Goal: Information Seeking & Learning: Understand process/instructions

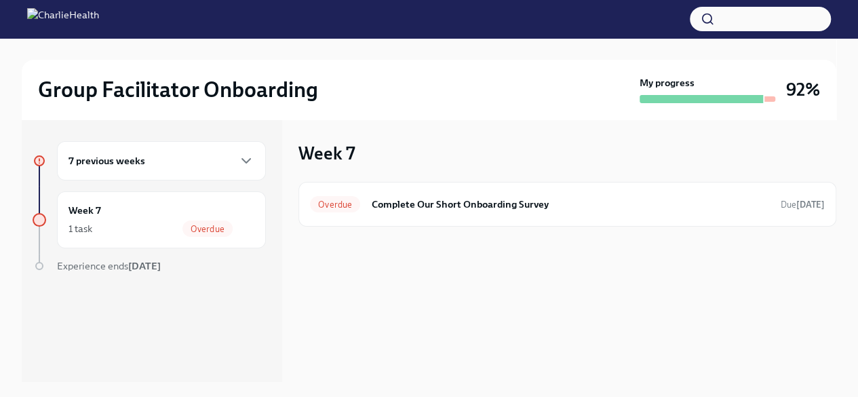
click at [184, 172] on div "7 previous weeks" at bounding box center [161, 160] width 209 height 39
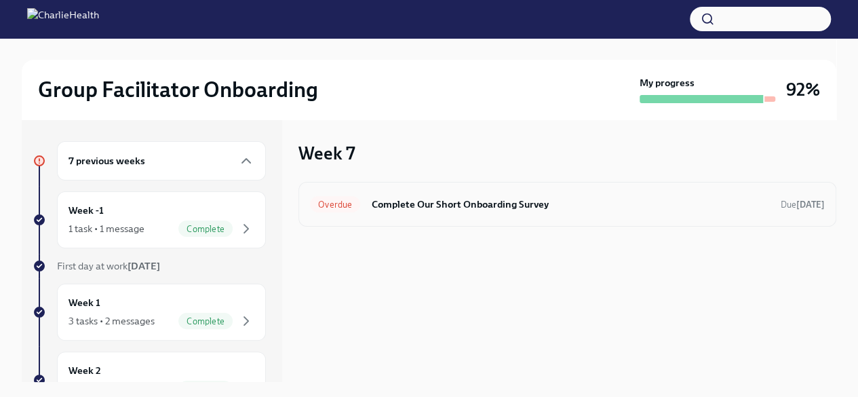
click at [406, 203] on h6 "Complete Our Short Onboarding Survey" at bounding box center [570, 204] width 399 height 15
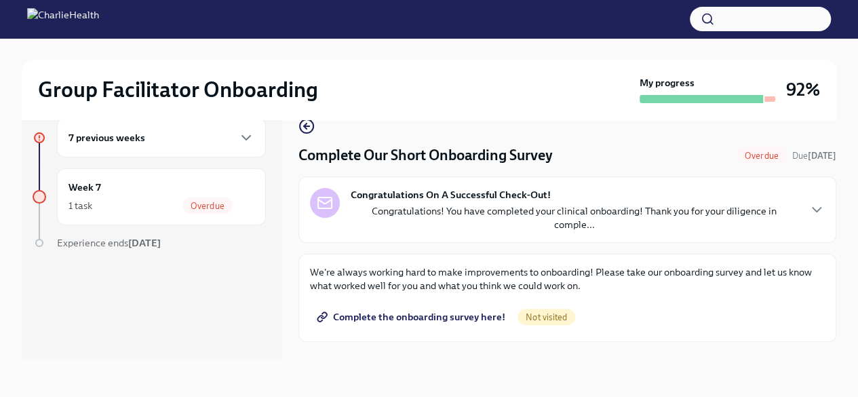
scroll to position [22, 0]
click at [406, 203] on div "Congratulations On A Successful Check-Out! Congratulations! You have completed …" at bounding box center [574, 209] width 447 height 43
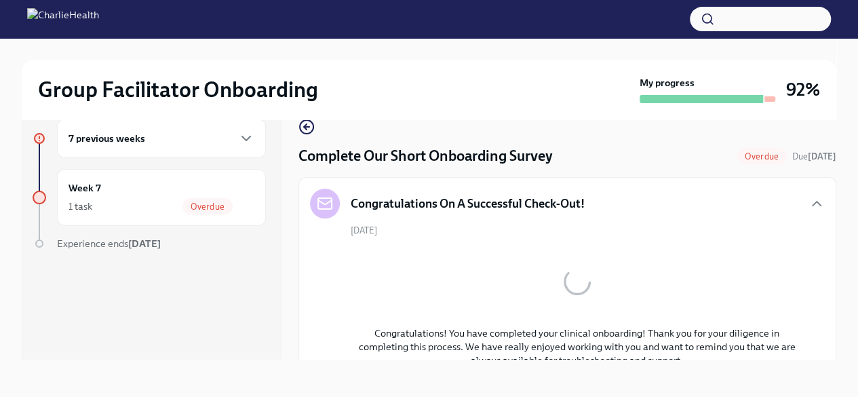
click at [406, 203] on h5 "Congratulations On A Successful Check-Out!" at bounding box center [468, 203] width 234 height 16
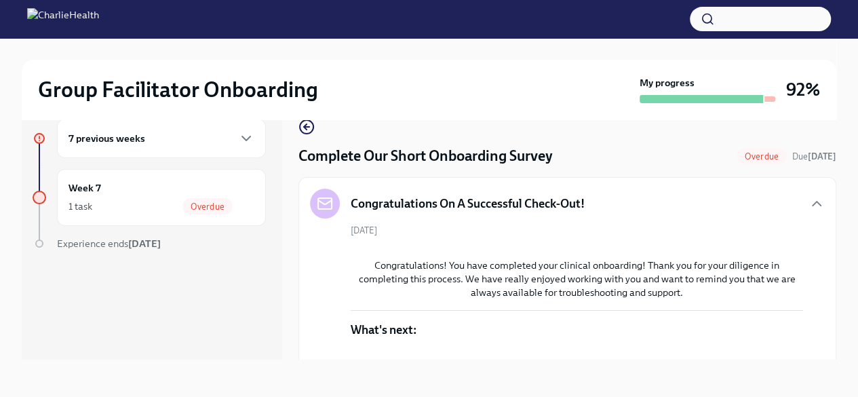
scroll to position [444, 0]
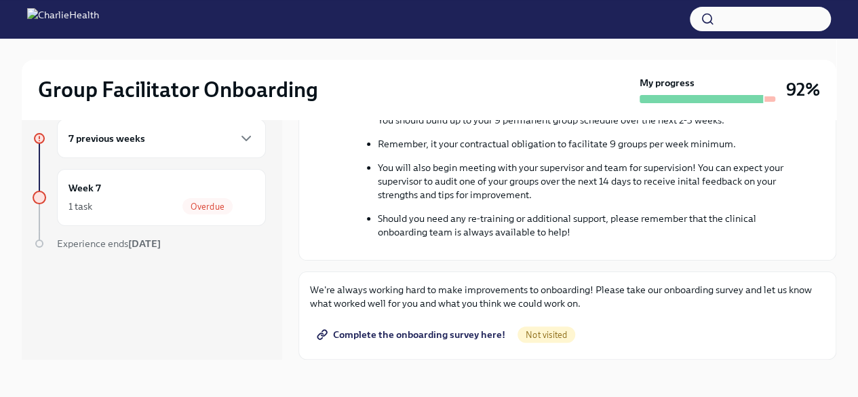
click at [459, 334] on span "Complete the onboarding survey here!" at bounding box center [412, 334] width 186 height 14
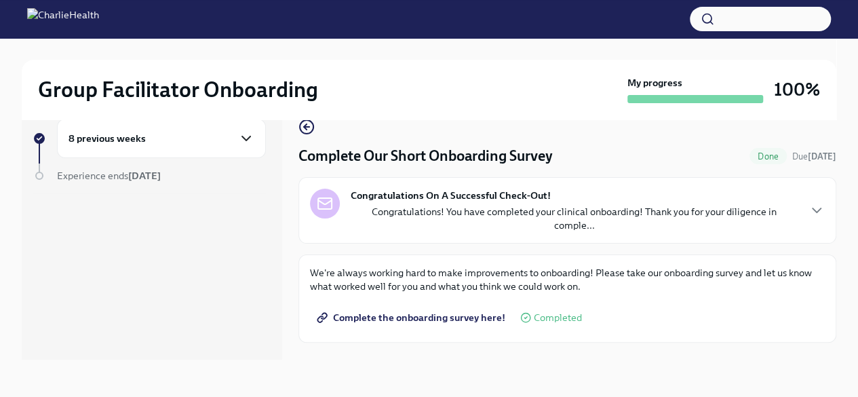
click at [244, 143] on icon "button" at bounding box center [246, 138] width 16 height 16
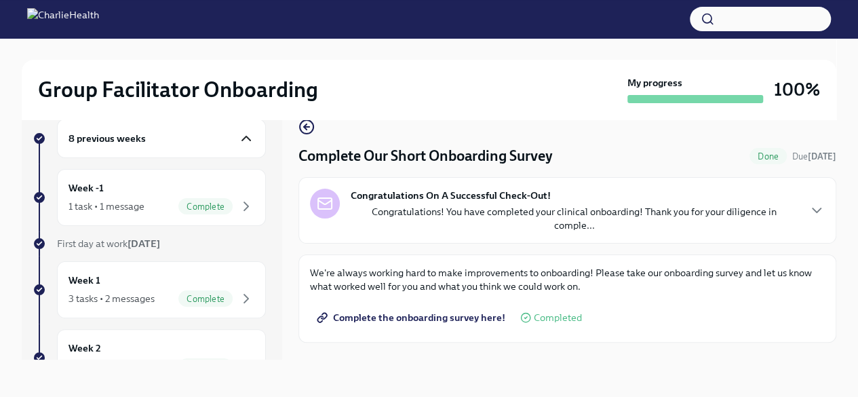
scroll to position [0, 0]
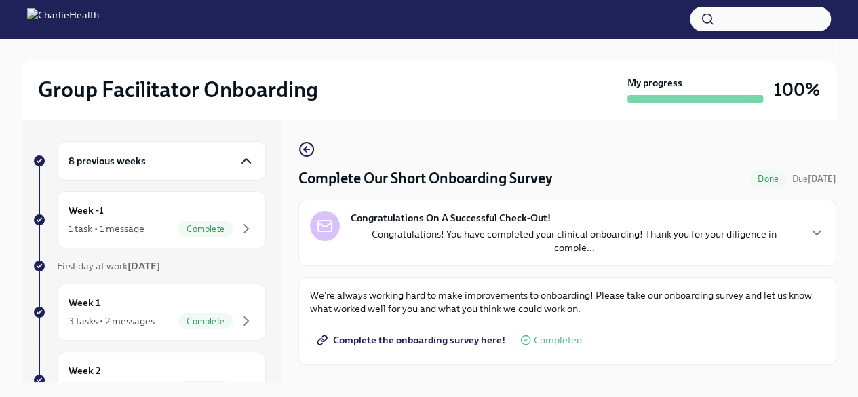
click at [744, 18] on button "button" at bounding box center [760, 19] width 141 height 24
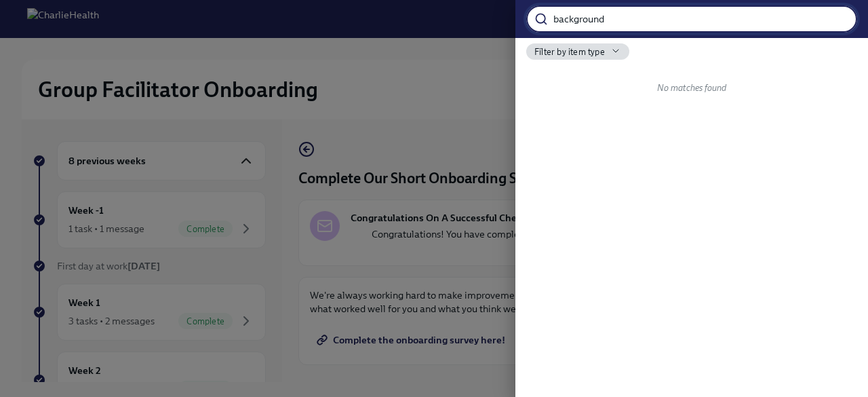
type input "background"
click at [134, 233] on div at bounding box center [434, 198] width 868 height 397
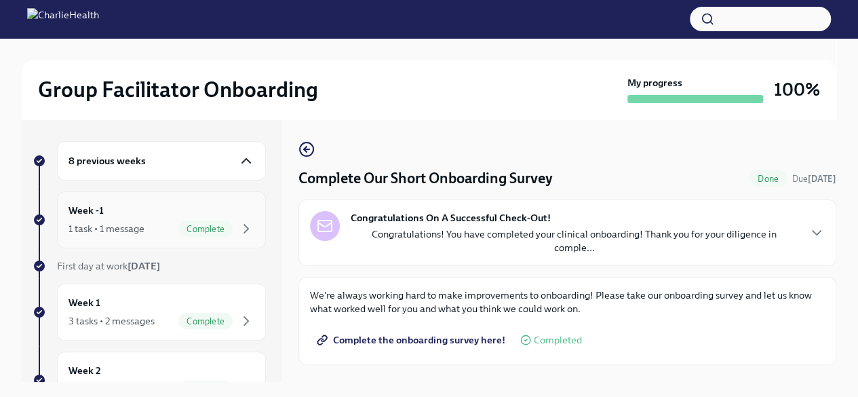
click at [142, 226] on div "1 task • 1 message" at bounding box center [106, 229] width 76 height 14
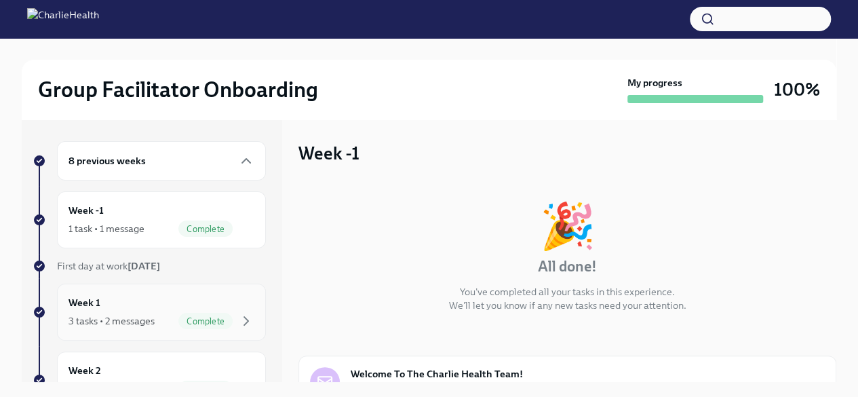
click at [97, 323] on div "3 tasks • 2 messages" at bounding box center [111, 321] width 86 height 14
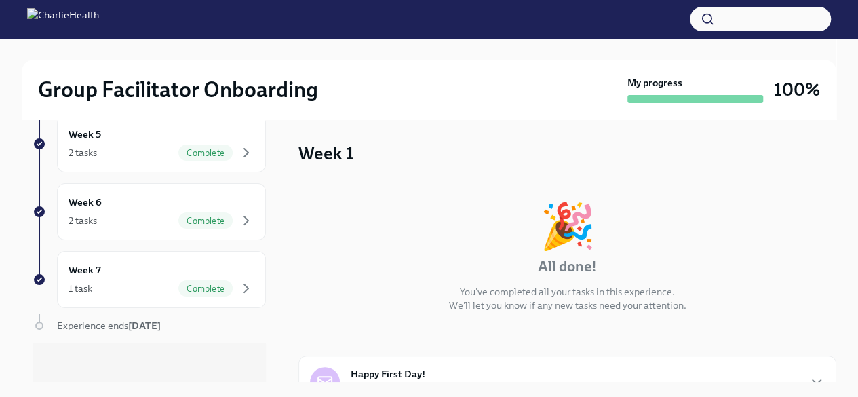
scroll to position [321, 0]
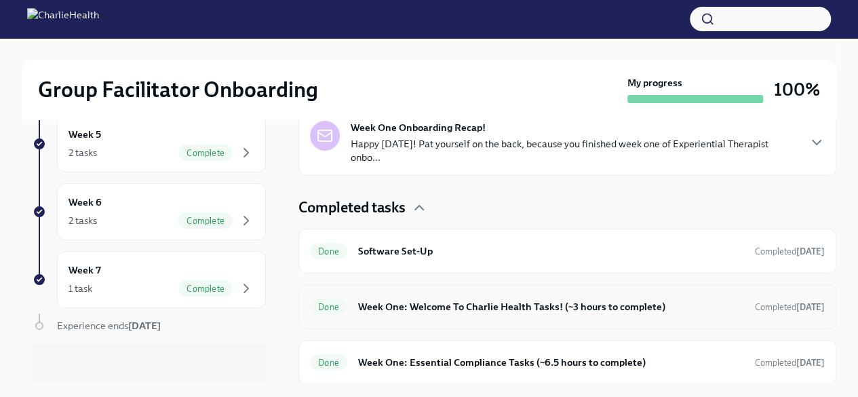
click at [453, 309] on h6 "Week One: Welcome To Charlie Health Tasks! (~3 hours to complete)" at bounding box center [551, 306] width 386 height 15
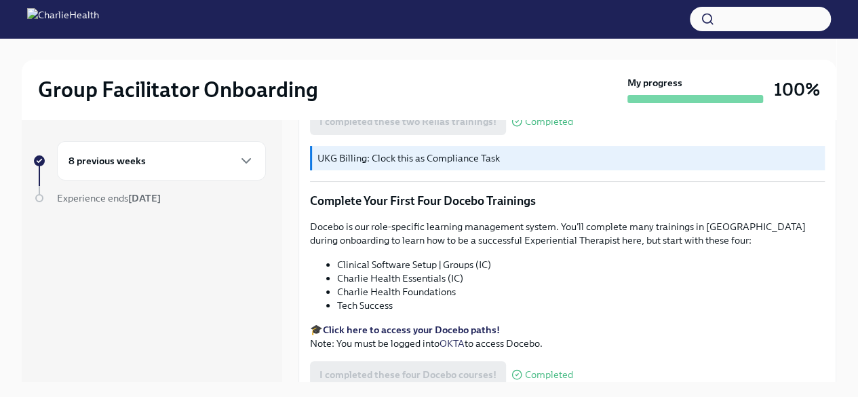
scroll to position [1798, 0]
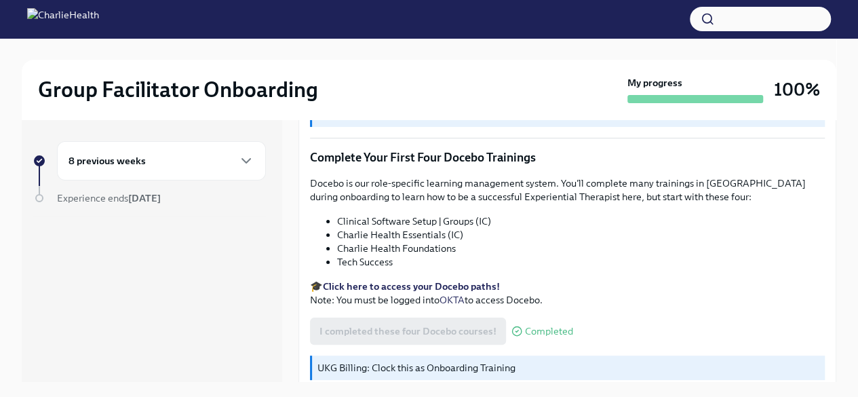
click at [713, 23] on icon "button" at bounding box center [707, 19] width 14 height 14
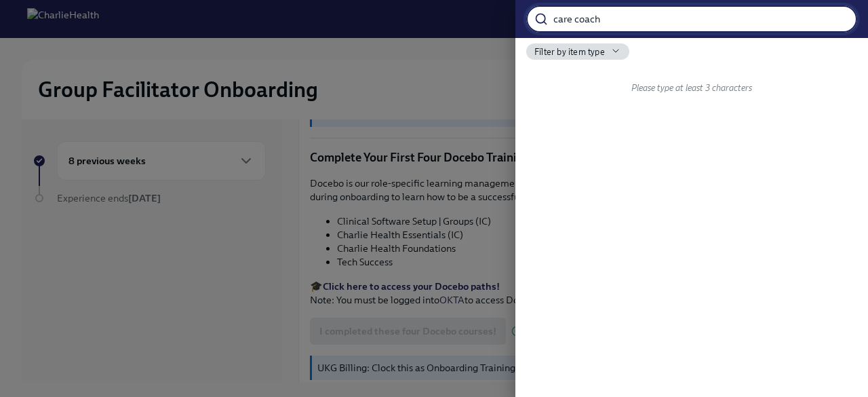
type input "care coach"
click at [834, 18] on input "care coach" at bounding box center [705, 18] width 304 height 27
click at [293, 199] on div at bounding box center [434, 198] width 868 height 397
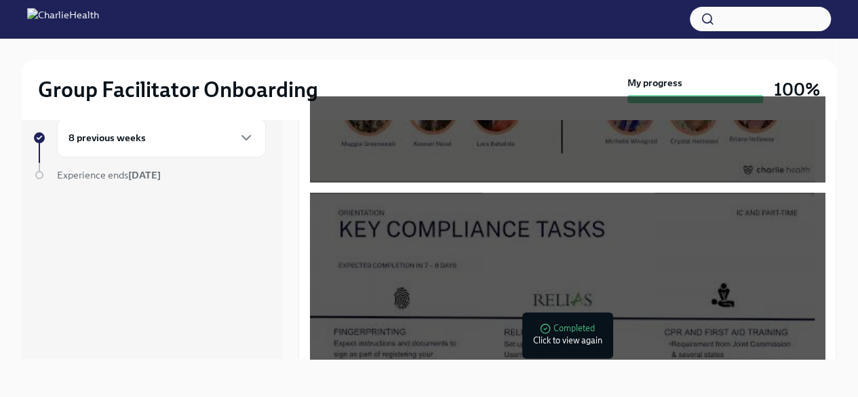
scroll to position [0, 0]
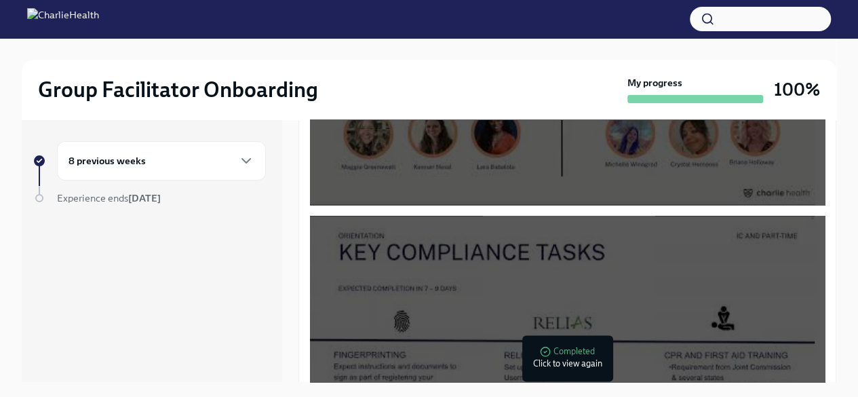
click at [212, 163] on div "8 previous weeks" at bounding box center [161, 161] width 186 height 16
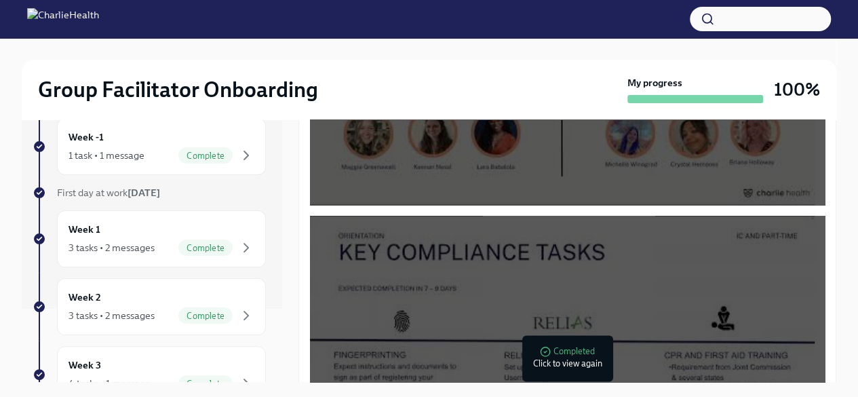
scroll to position [75, 0]
click at [126, 298] on div "Week 2 3 tasks • 2 messages Complete" at bounding box center [161, 305] width 186 height 34
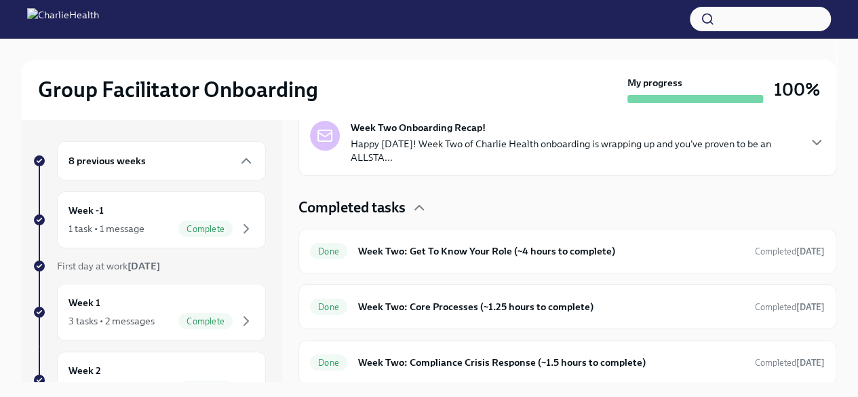
scroll to position [344, 0]
click at [509, 258] on div "Done Week Two: Get To Know Your Role (~4 hours to complete) Completed [DATE]" at bounding box center [567, 252] width 515 height 22
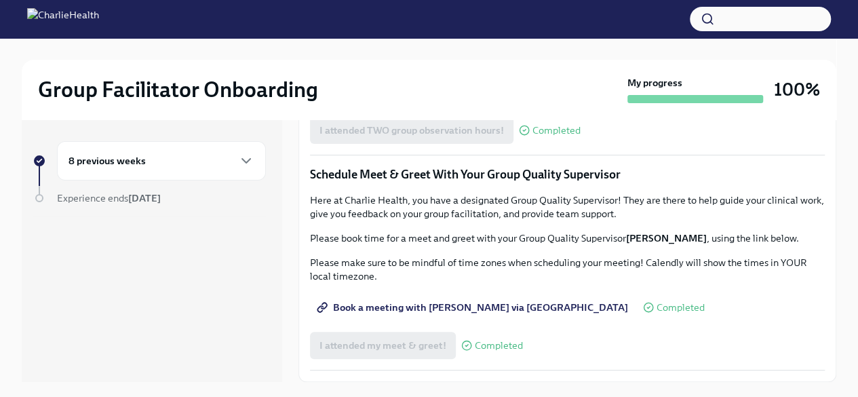
click at [178, 157] on div "8 previous weeks" at bounding box center [161, 161] width 186 height 16
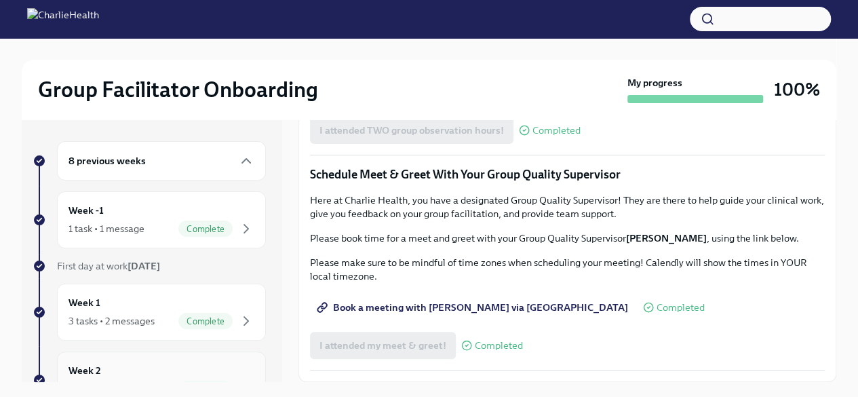
scroll to position [14, 0]
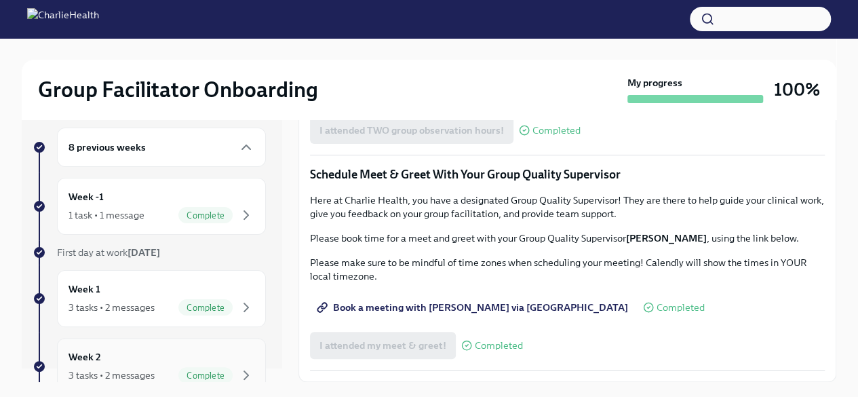
click at [113, 363] on div "Week 2 3 tasks • 2 messages Complete" at bounding box center [161, 366] width 186 height 34
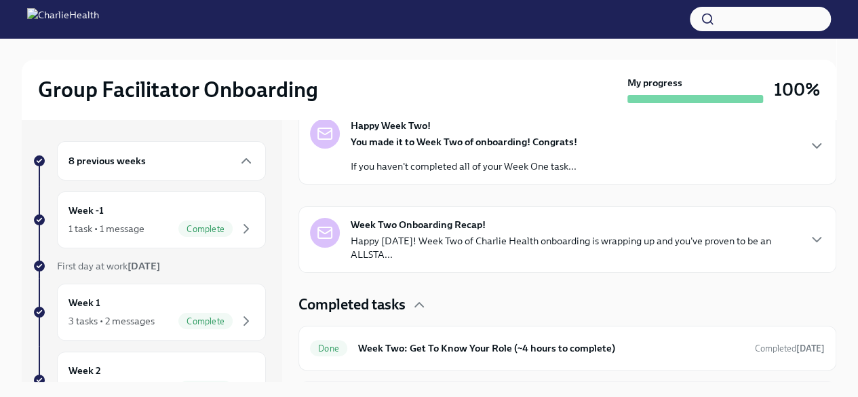
scroll to position [345, 0]
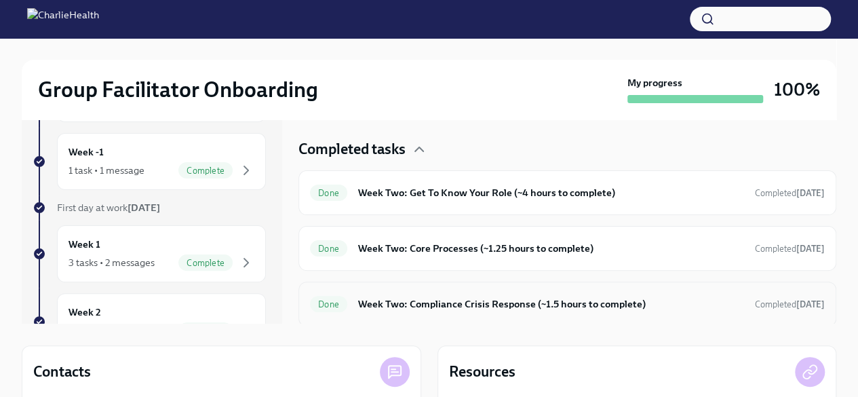
click at [426, 303] on h6 "Week Two: Compliance Crisis Response (~1.5 hours to complete)" at bounding box center [551, 303] width 386 height 15
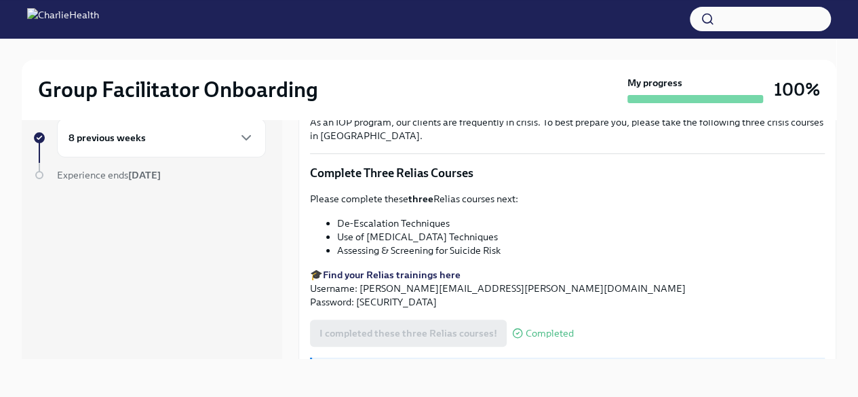
scroll to position [540, 0]
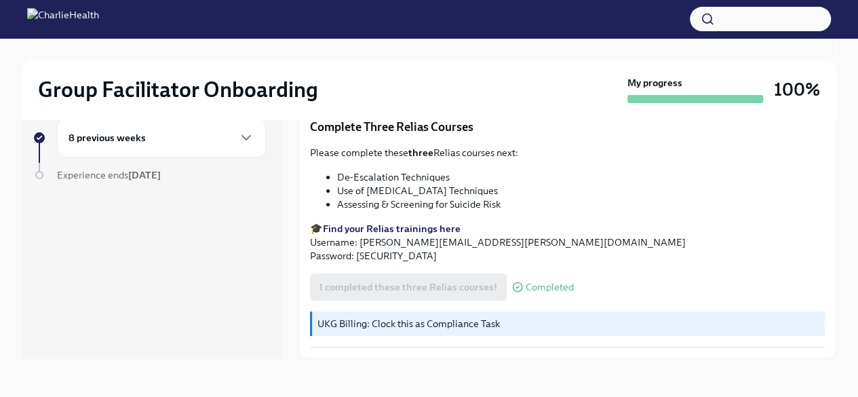
click at [391, 230] on strong "Find your Relias trainings here" at bounding box center [392, 228] width 138 height 12
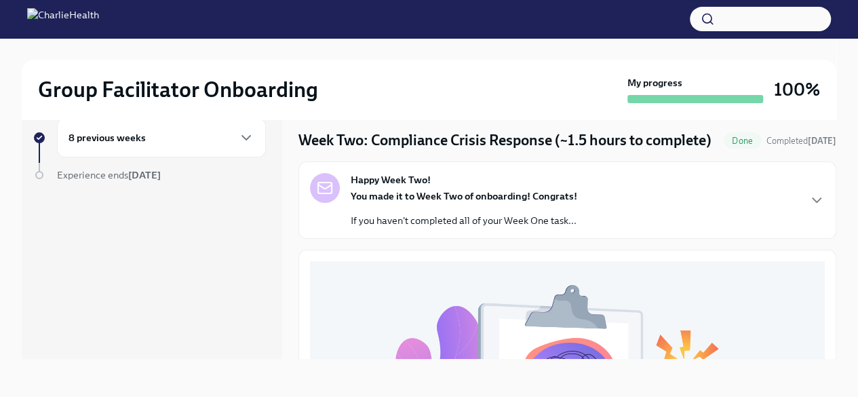
scroll to position [0, 0]
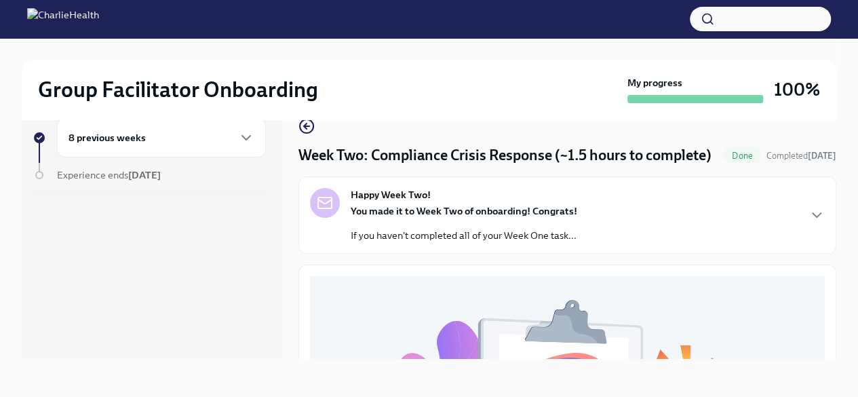
click at [235, 131] on div "8 previous weeks" at bounding box center [161, 138] width 186 height 16
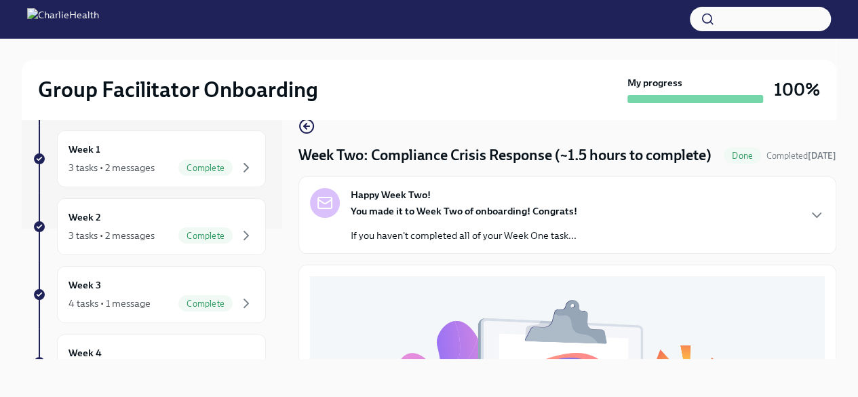
scroll to position [167, 0]
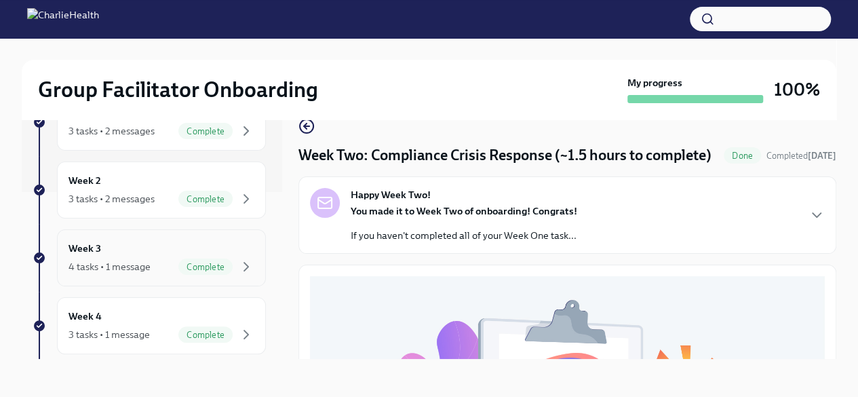
click at [149, 230] on div "Week 3 4 tasks • 1 message Complete" at bounding box center [161, 257] width 209 height 57
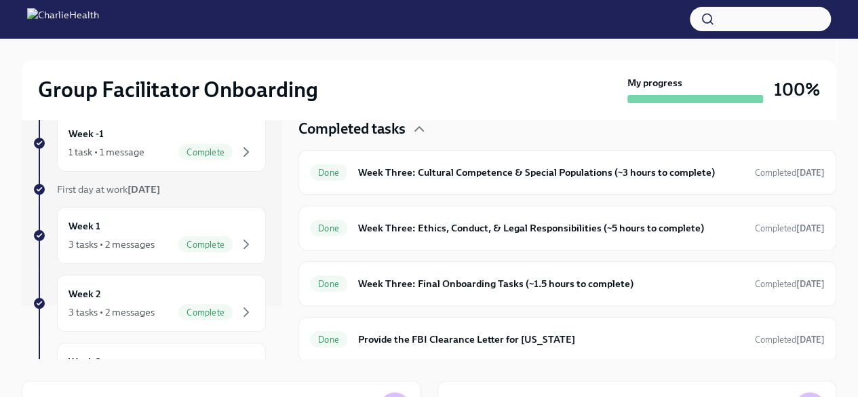
scroll to position [47, 0]
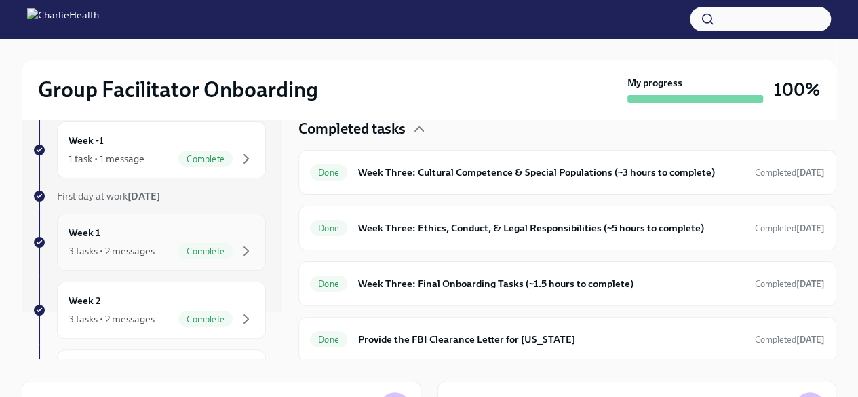
click at [123, 222] on div "Week 1 3 tasks • 2 messages Complete" at bounding box center [161, 242] width 209 height 57
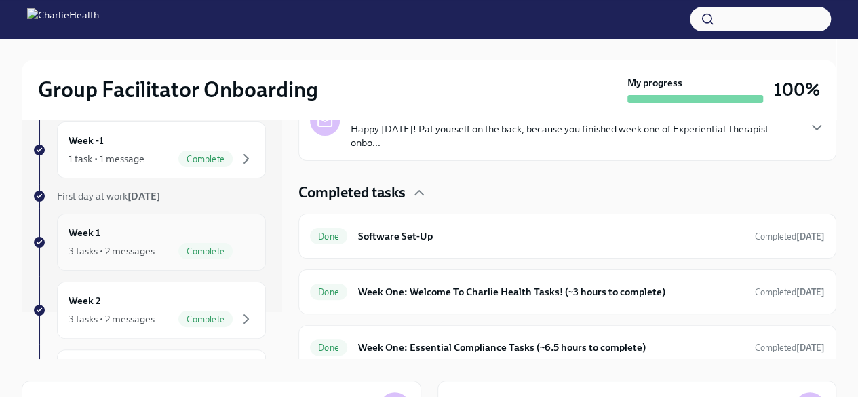
scroll to position [321, 0]
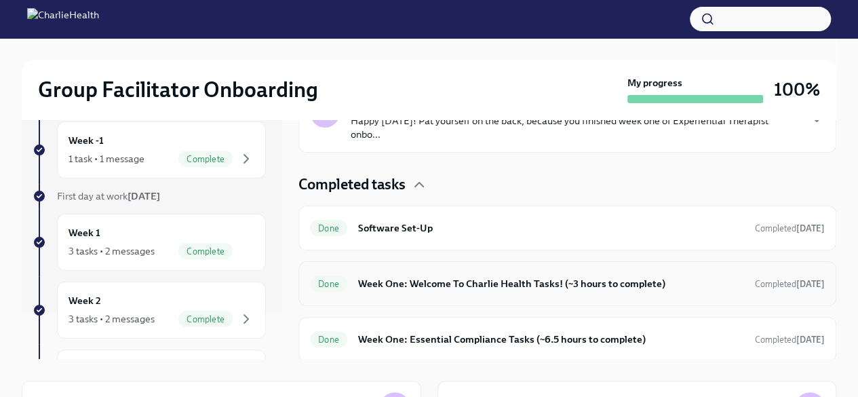
click at [438, 280] on h6 "Week One: Welcome To Charlie Health Tasks! (~3 hours to complete)" at bounding box center [551, 283] width 386 height 15
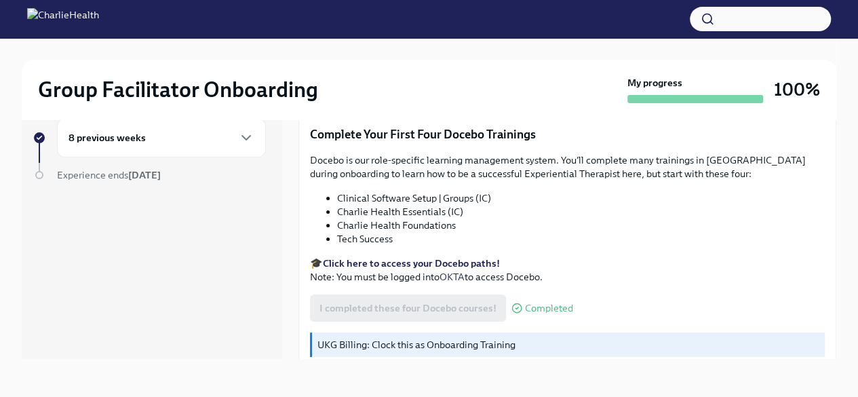
scroll to position [1798, 0]
